Goal: Information Seeking & Learning: Learn about a topic

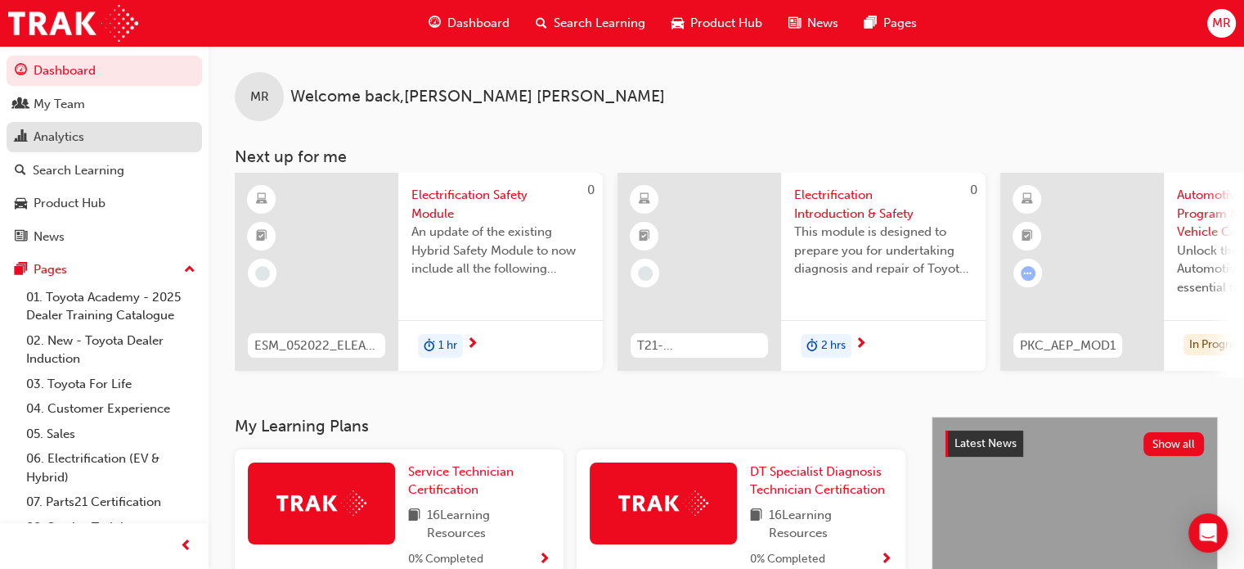
click at [61, 139] on div "Analytics" at bounding box center [59, 137] width 51 height 19
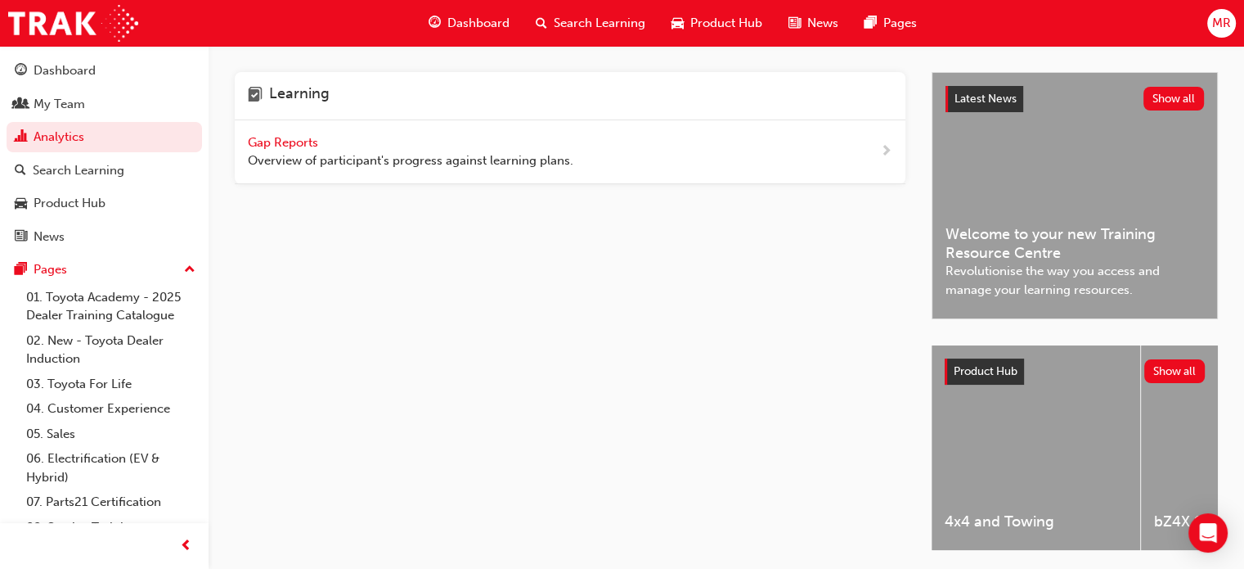
click at [281, 137] on span "Gap Reports" at bounding box center [285, 142] width 74 height 15
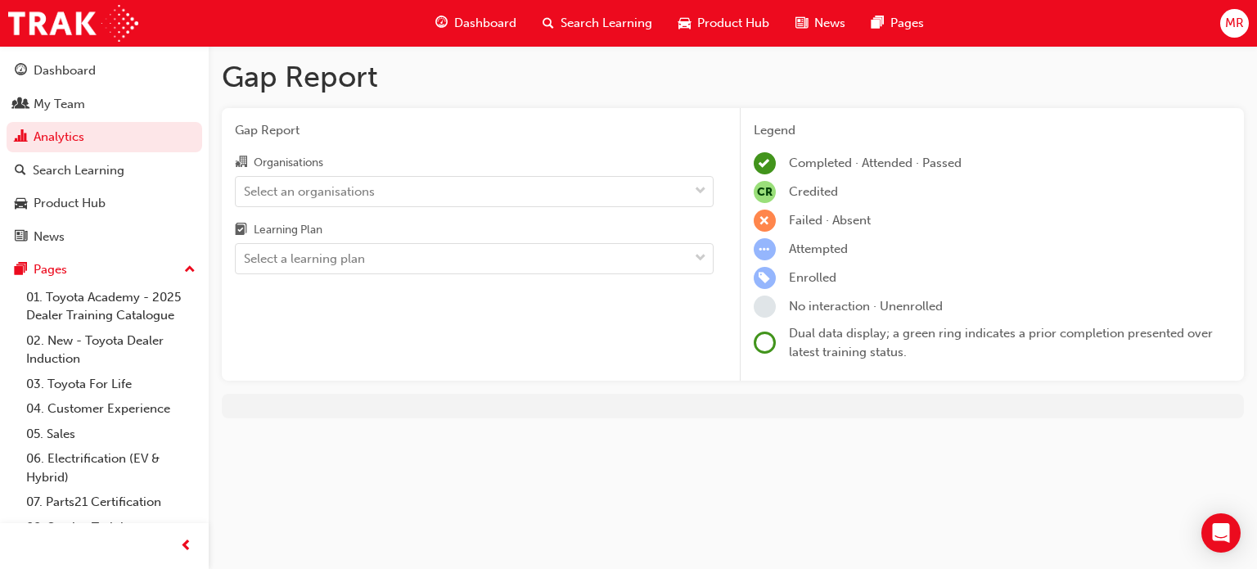
click at [1230, 25] on span "MR" at bounding box center [1234, 23] width 19 height 19
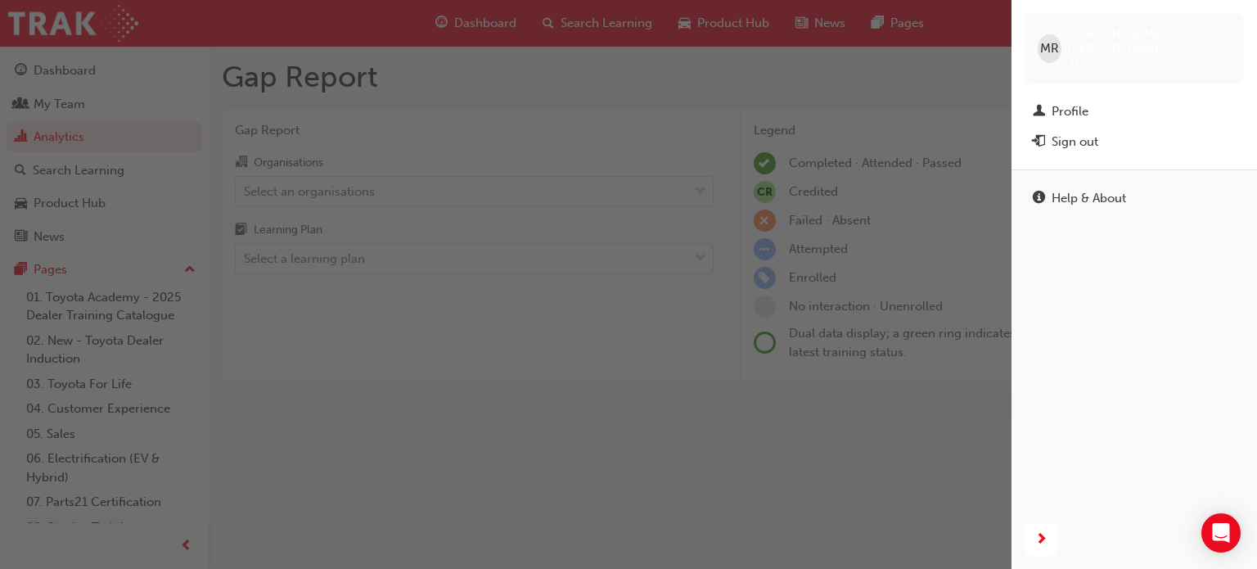
click at [1104, 132] on div "Sign out" at bounding box center [1134, 142] width 203 height 20
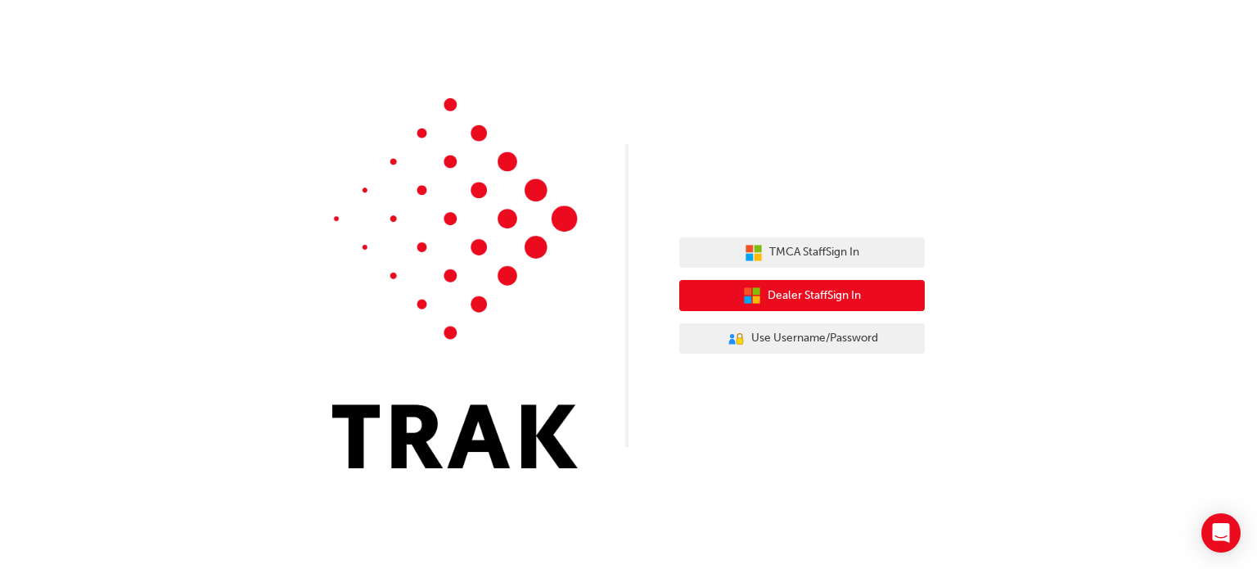
click at [814, 291] on span "Dealer Staff Sign In" at bounding box center [813, 295] width 93 height 19
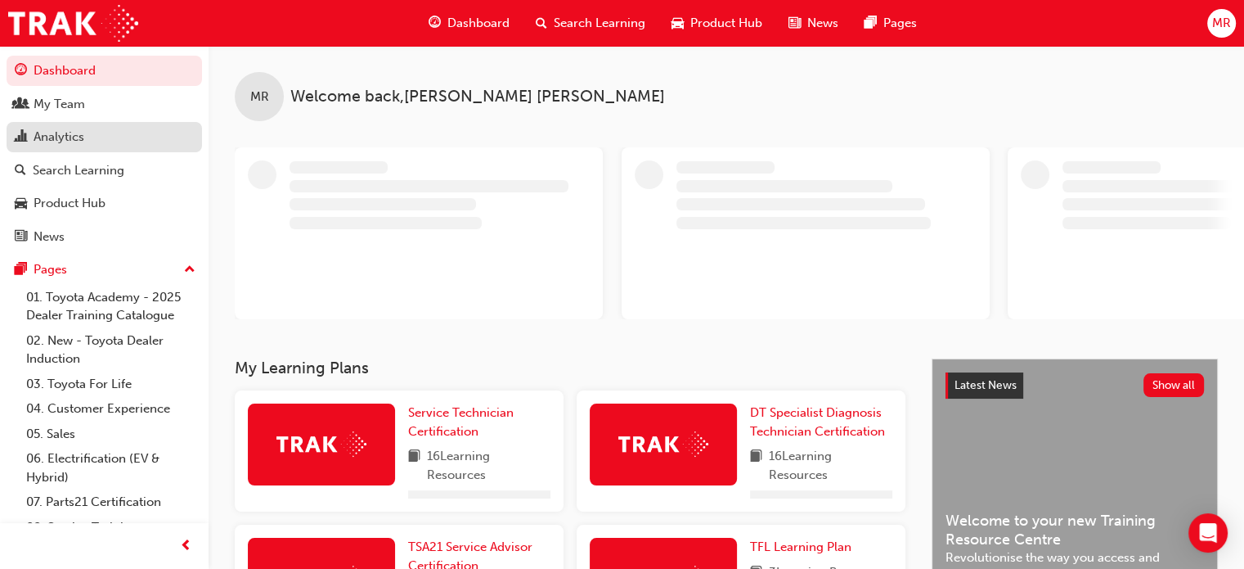
click at [55, 136] on div "Analytics" at bounding box center [59, 137] width 51 height 19
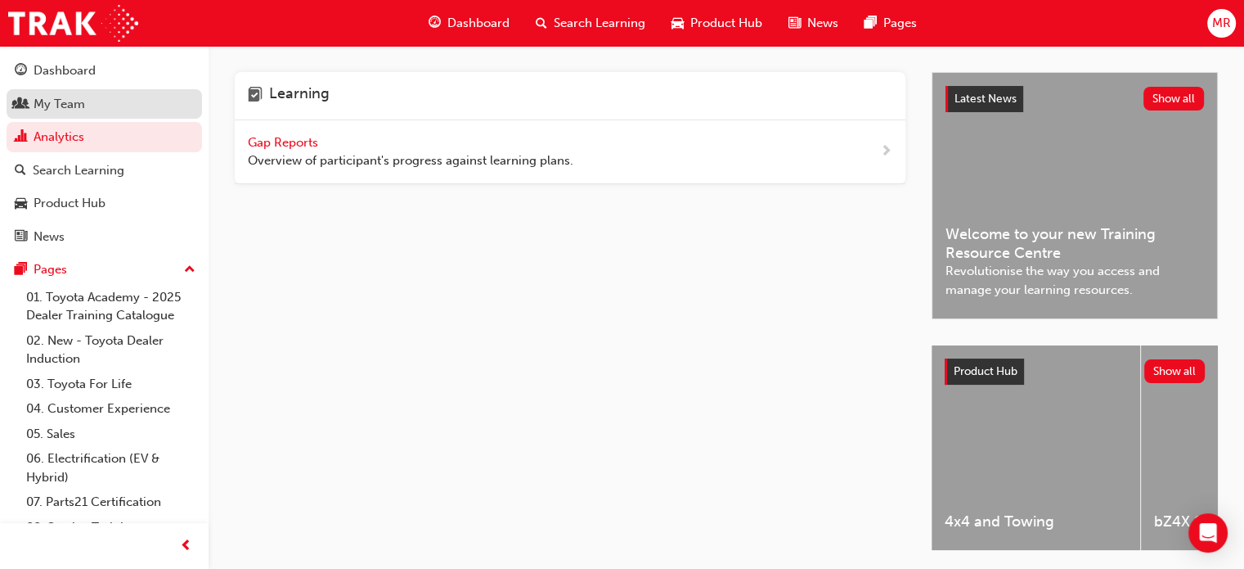
click at [65, 105] on div "My Team" at bounding box center [60, 104] width 52 height 19
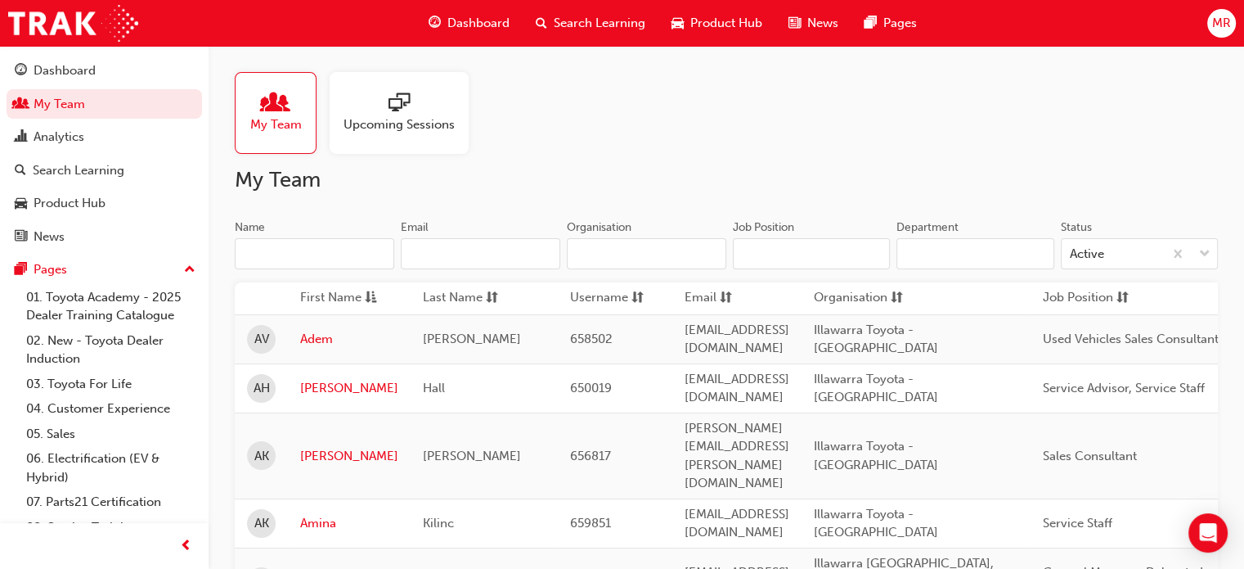
click at [281, 106] on span "people-icon" at bounding box center [275, 103] width 21 height 23
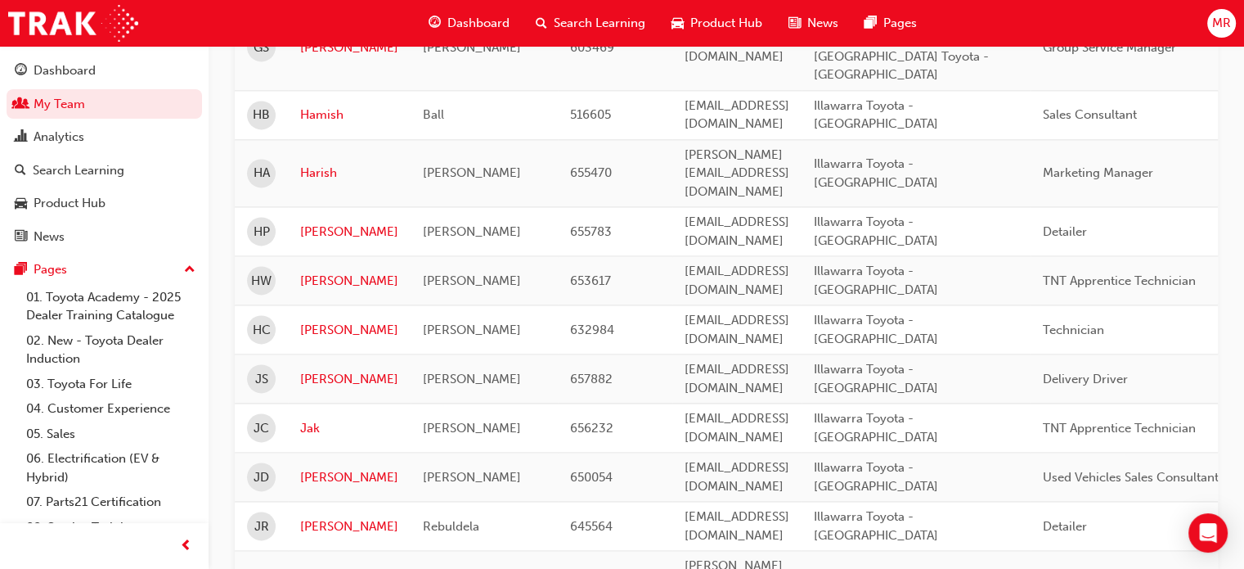
scroll to position [2416, 0]
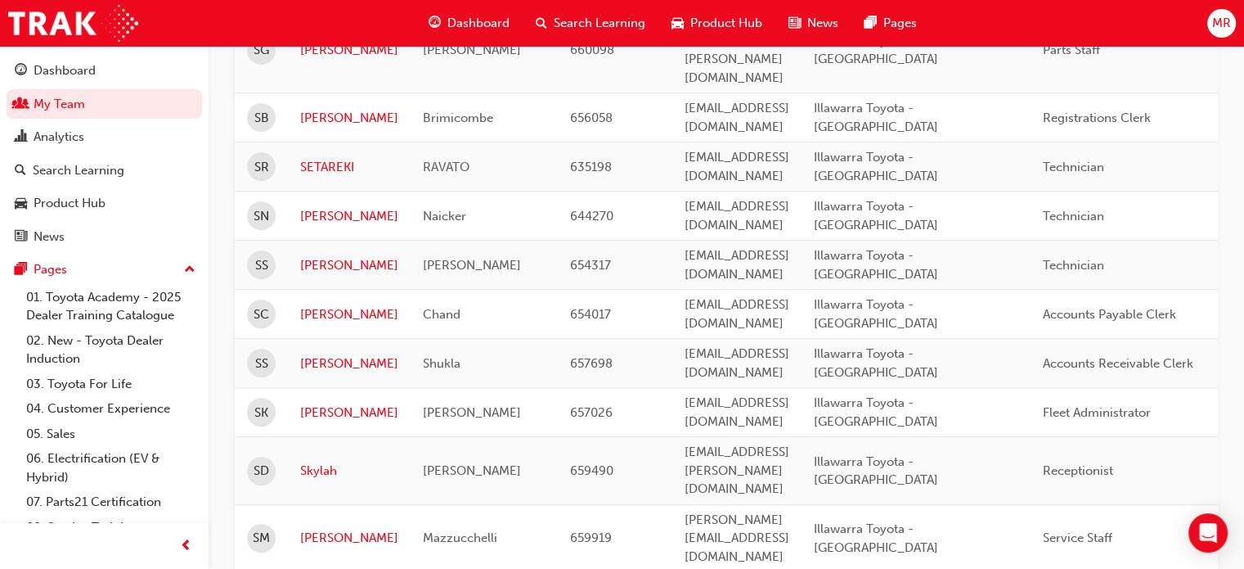
scroll to position [973, 0]
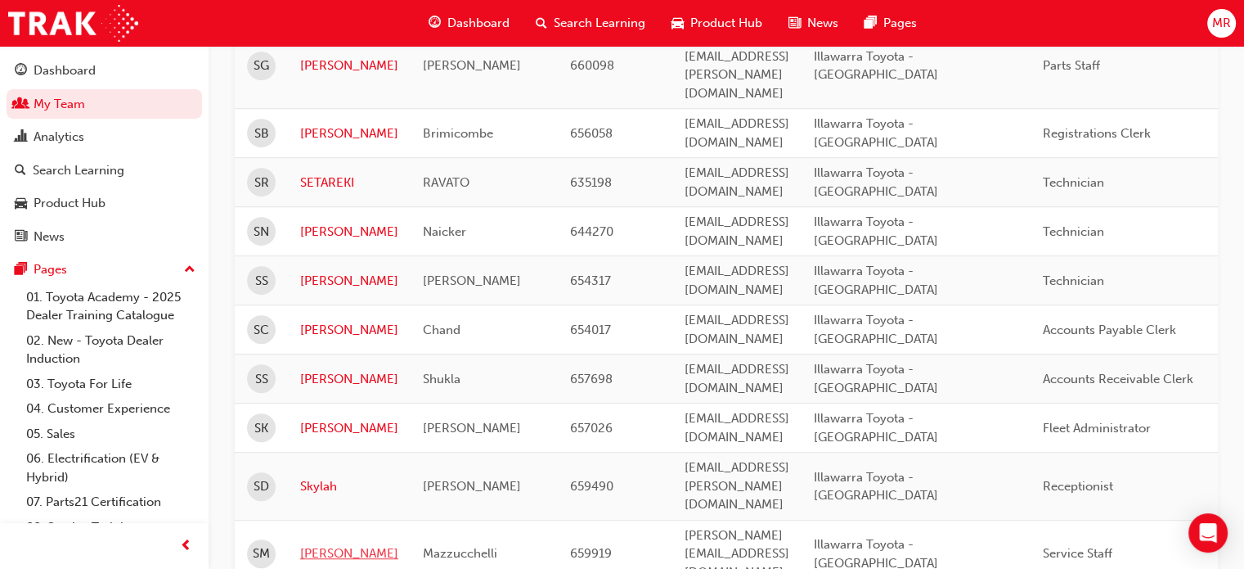
click at [324, 544] on link "Sophie" at bounding box center [349, 553] width 98 height 19
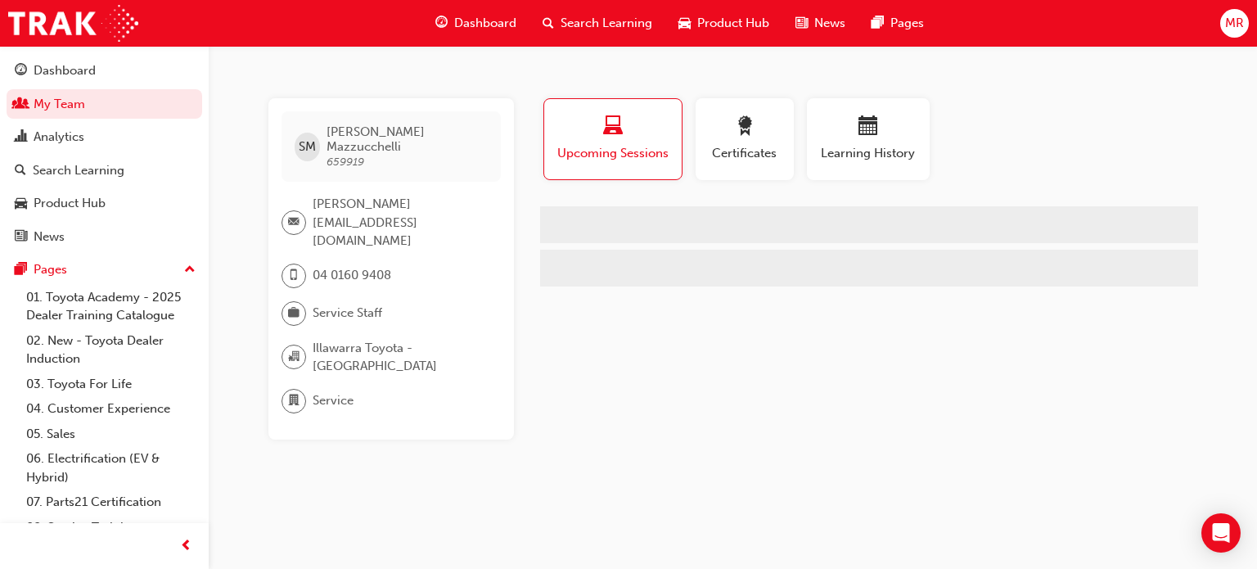
click at [324, 339] on span "Illawarra Toyota - NORTH WOLLONGONG" at bounding box center [400, 357] width 175 height 37
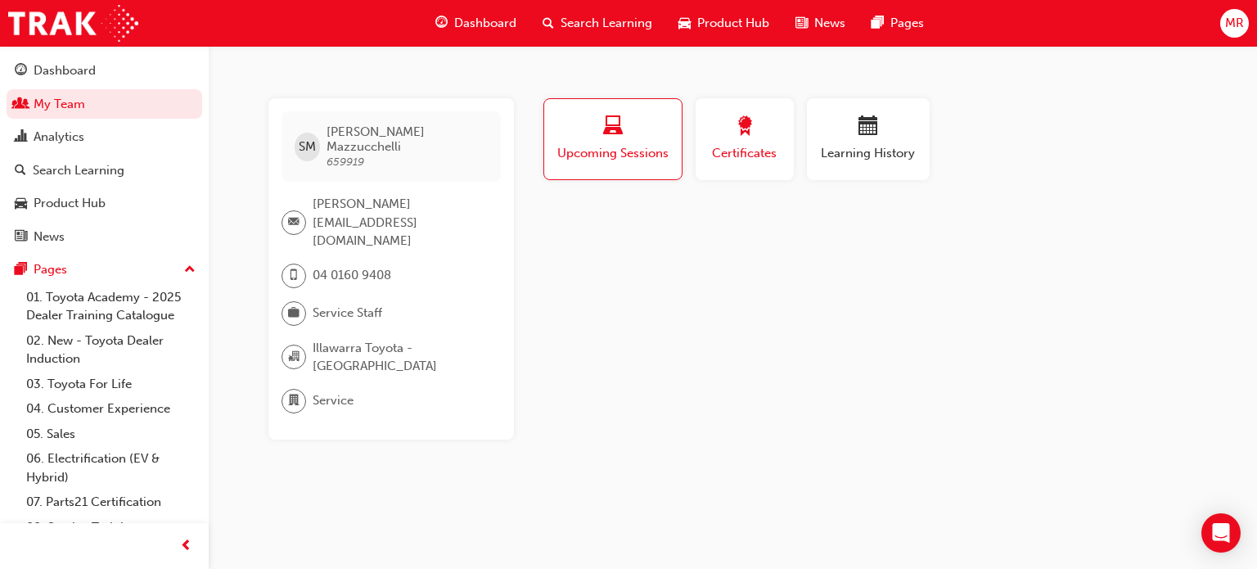
click at [743, 127] on span "award-icon" at bounding box center [745, 127] width 20 height 22
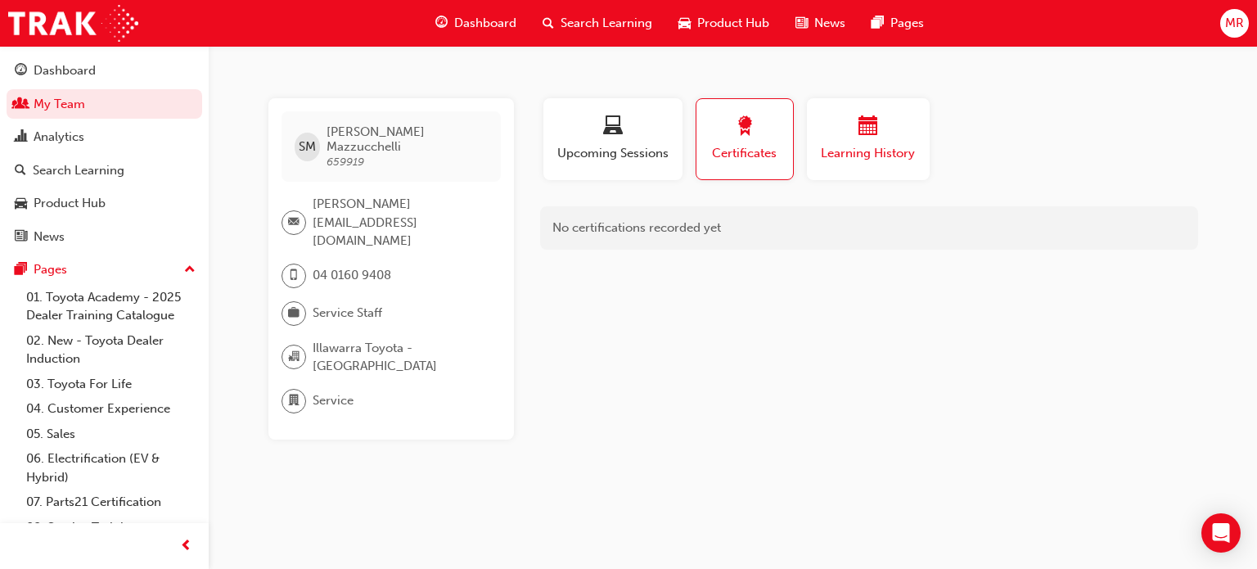
click at [865, 125] on span "calendar-icon" at bounding box center [868, 127] width 20 height 22
